Goal: Task Accomplishment & Management: Manage account settings

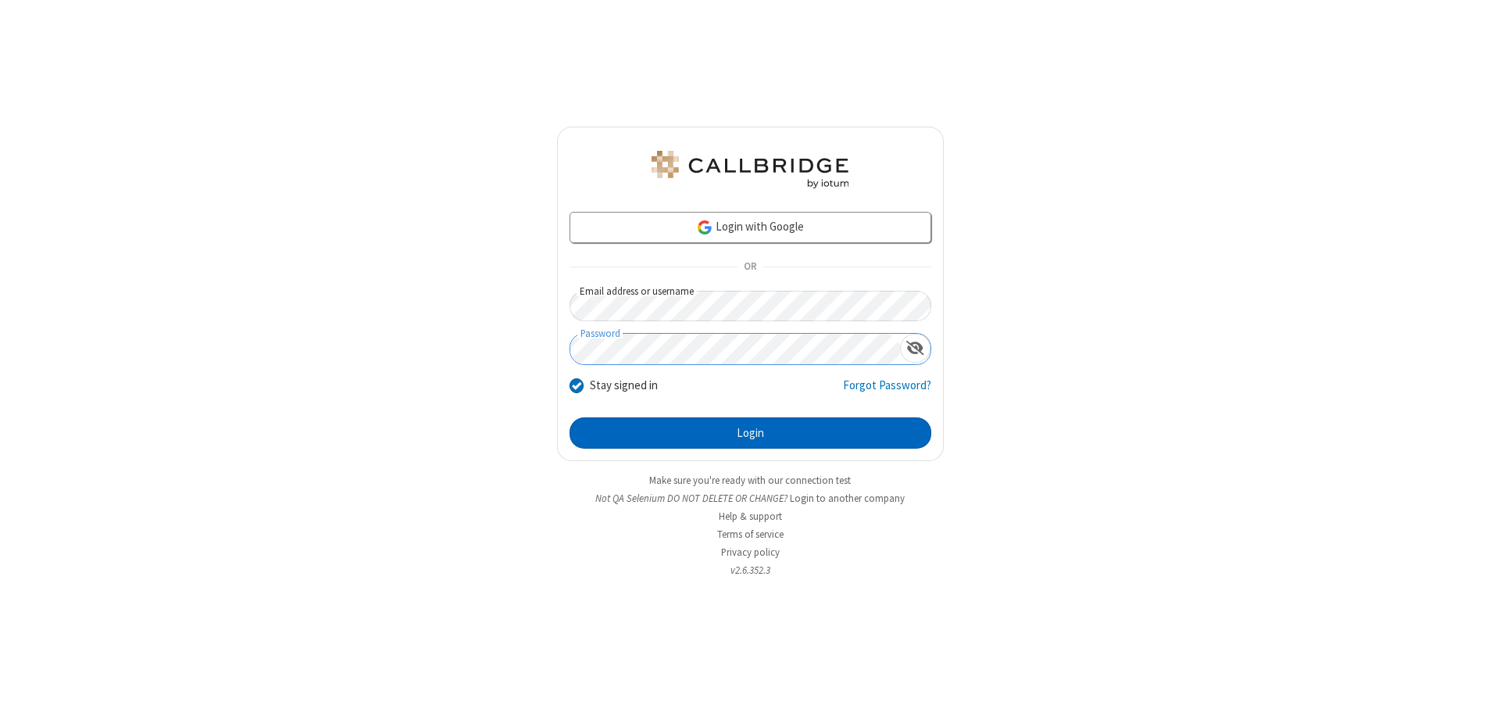
click at [750, 433] on button "Login" at bounding box center [751, 432] width 362 height 31
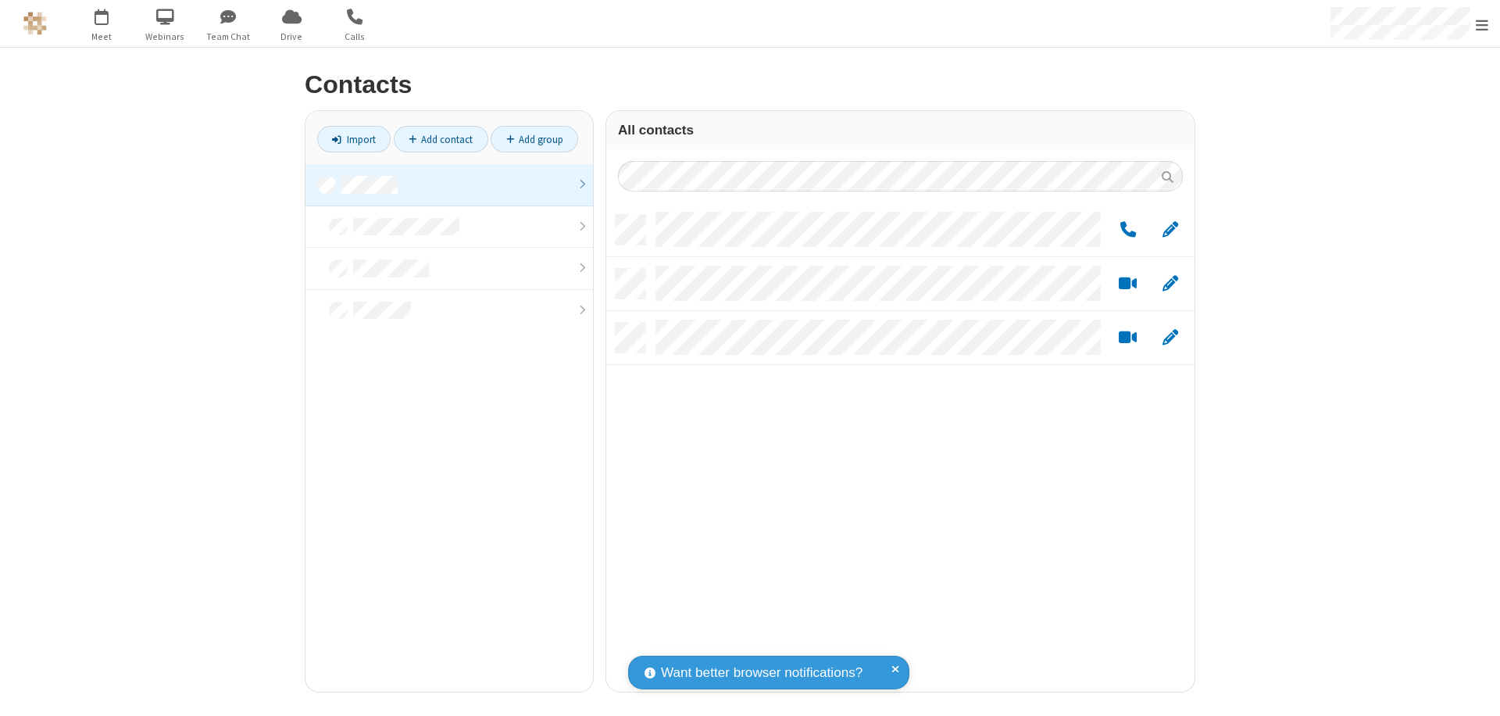
scroll to position [477, 577]
click at [449, 184] on link at bounding box center [450, 185] width 288 height 42
click at [535, 139] on link "Add group" at bounding box center [535, 139] width 88 height 27
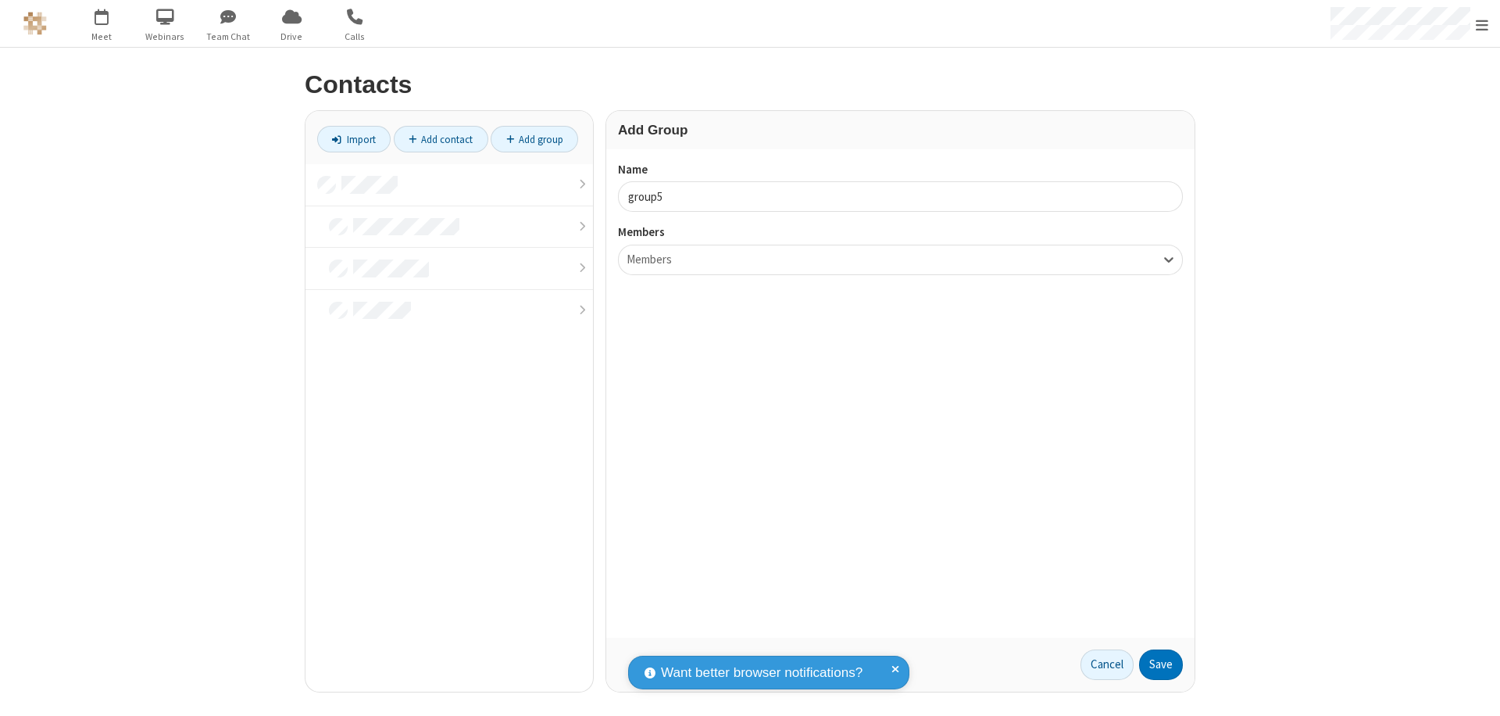
type input "group5"
type input "name22"
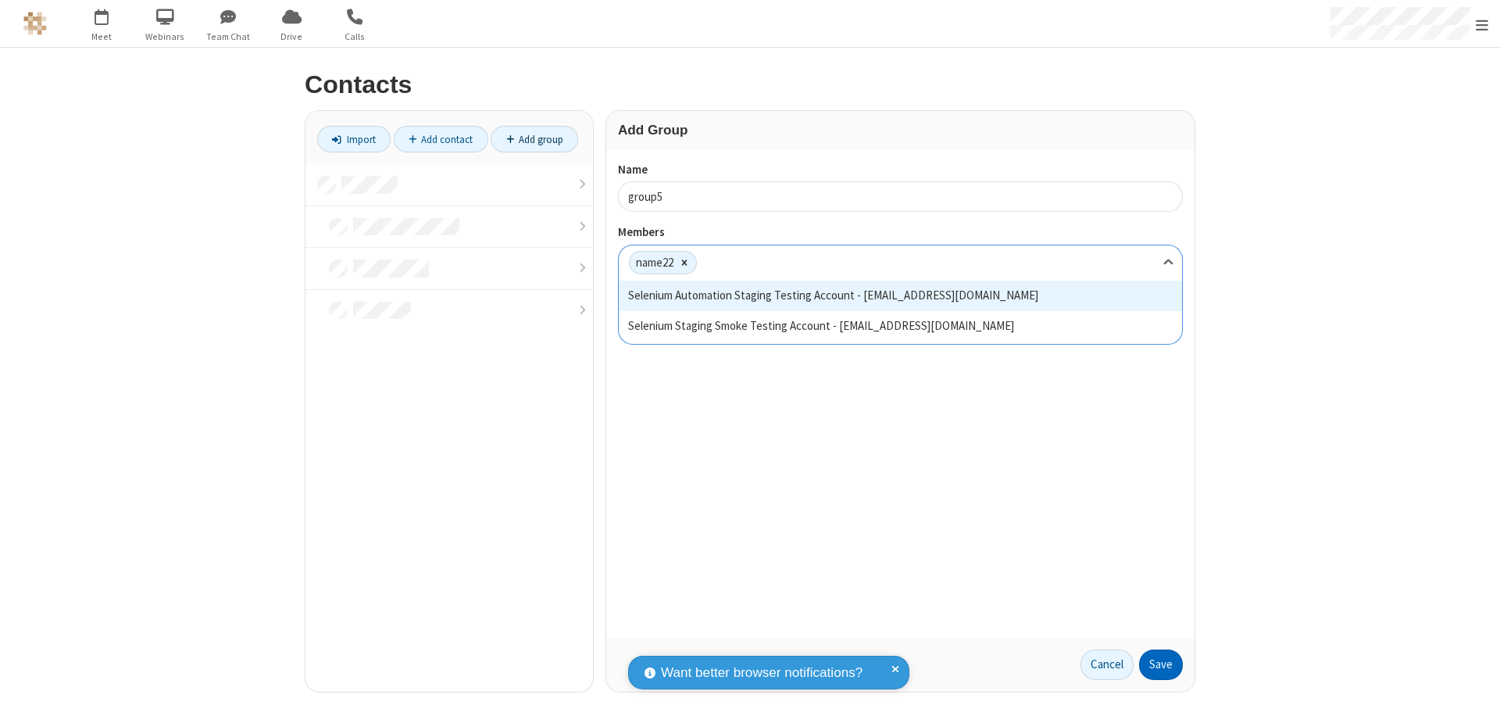
click at [1161, 664] on button "Save" at bounding box center [1161, 664] width 44 height 31
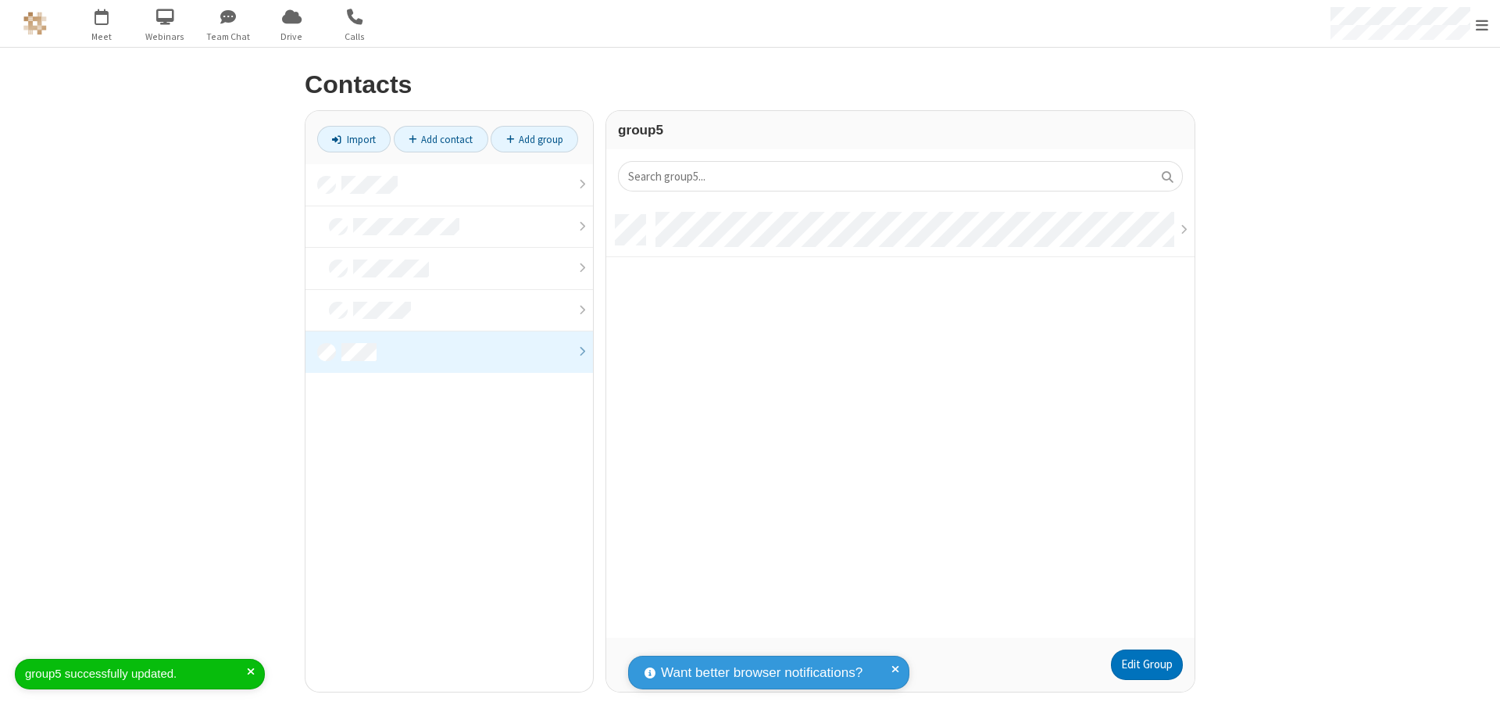
scroll to position [423, 577]
click at [1146, 664] on link "Edit Group" at bounding box center [1147, 664] width 72 height 31
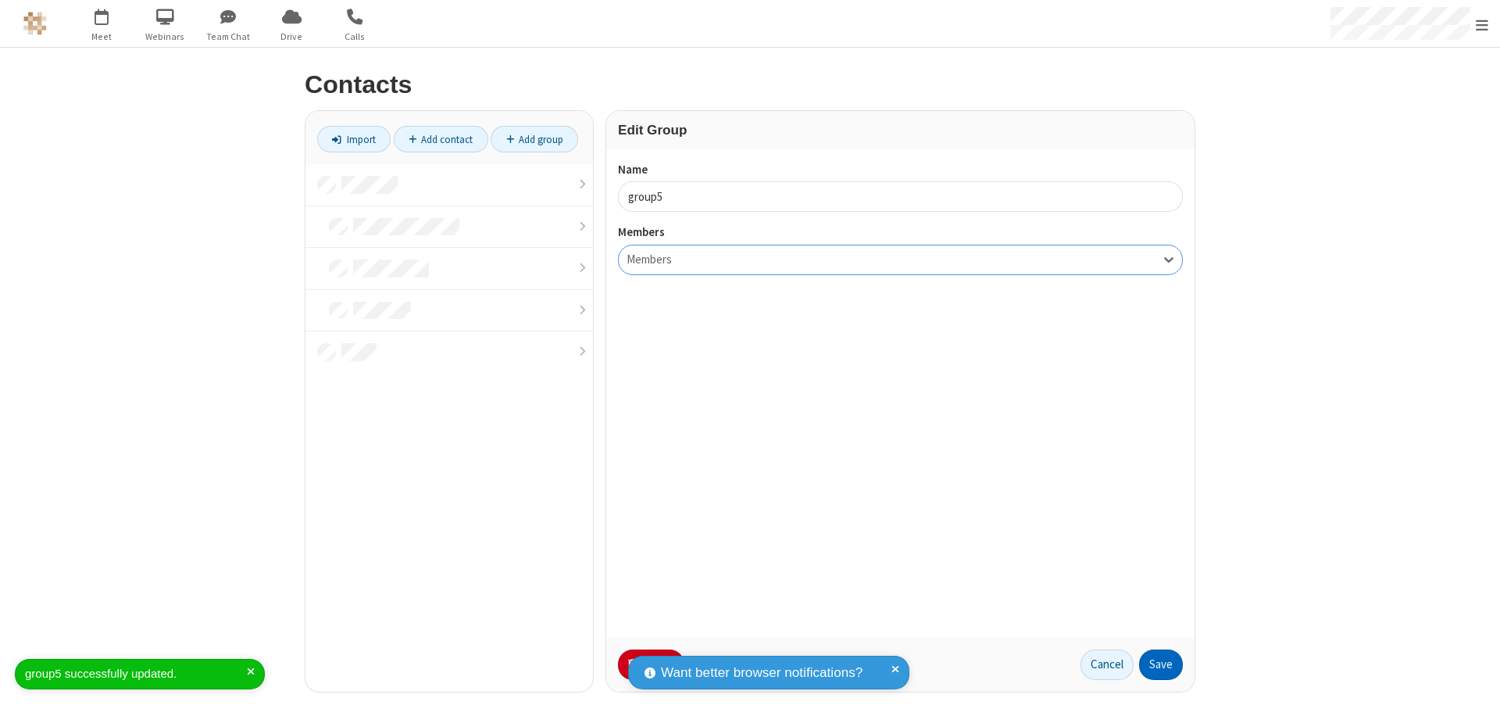
click at [1161, 664] on button "Save" at bounding box center [1161, 664] width 44 height 31
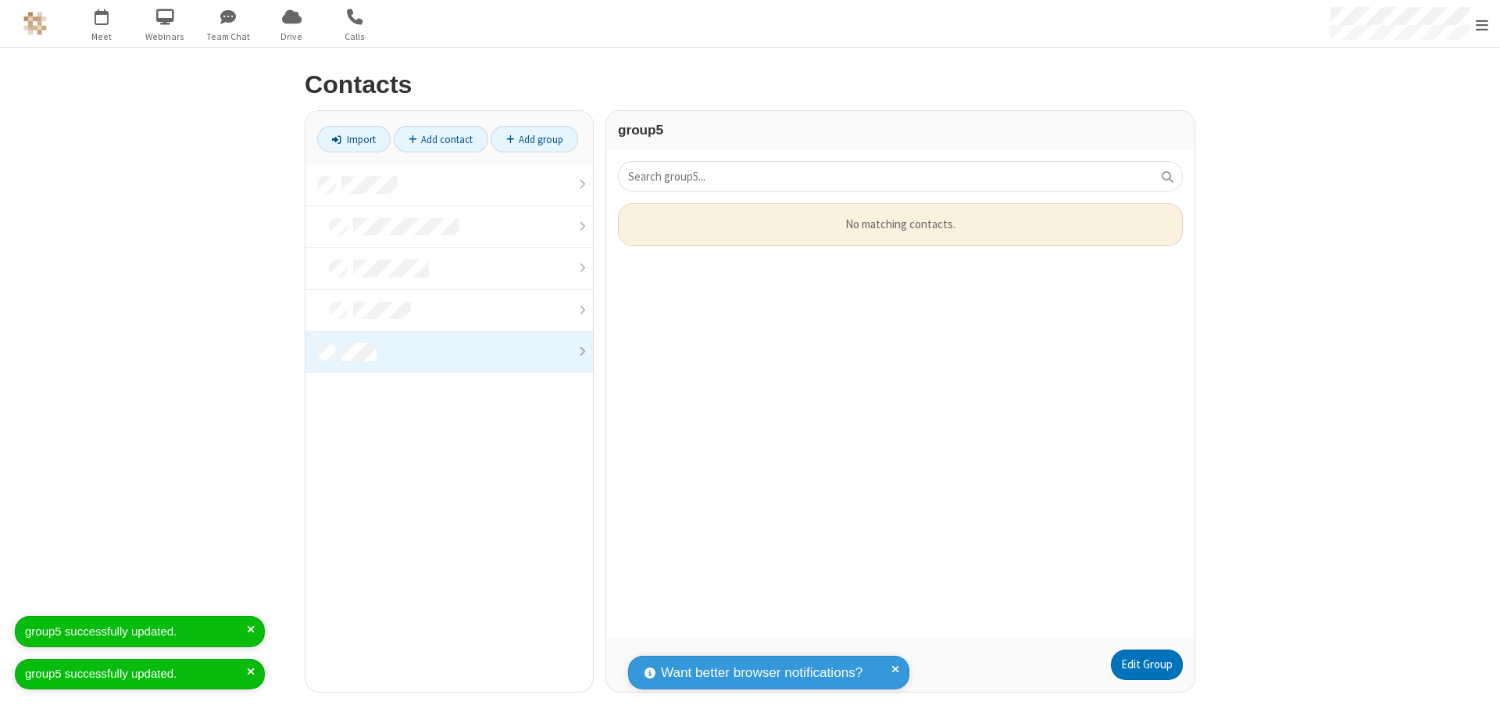
scroll to position [423, 577]
